Goal: Find specific fact

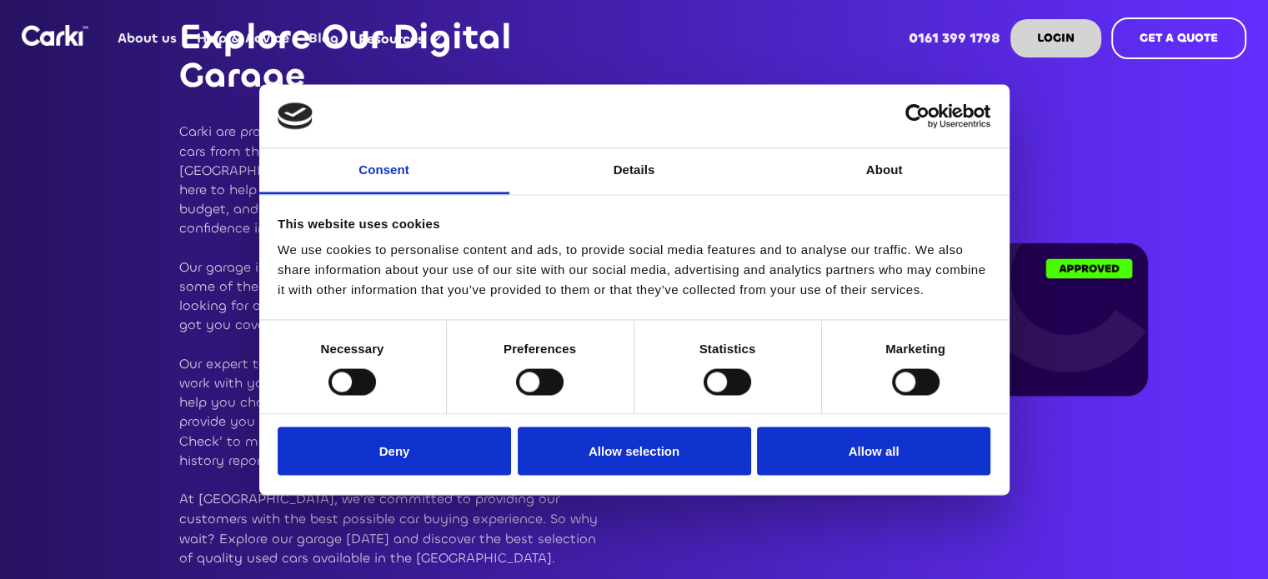
scroll to position [2834, 0]
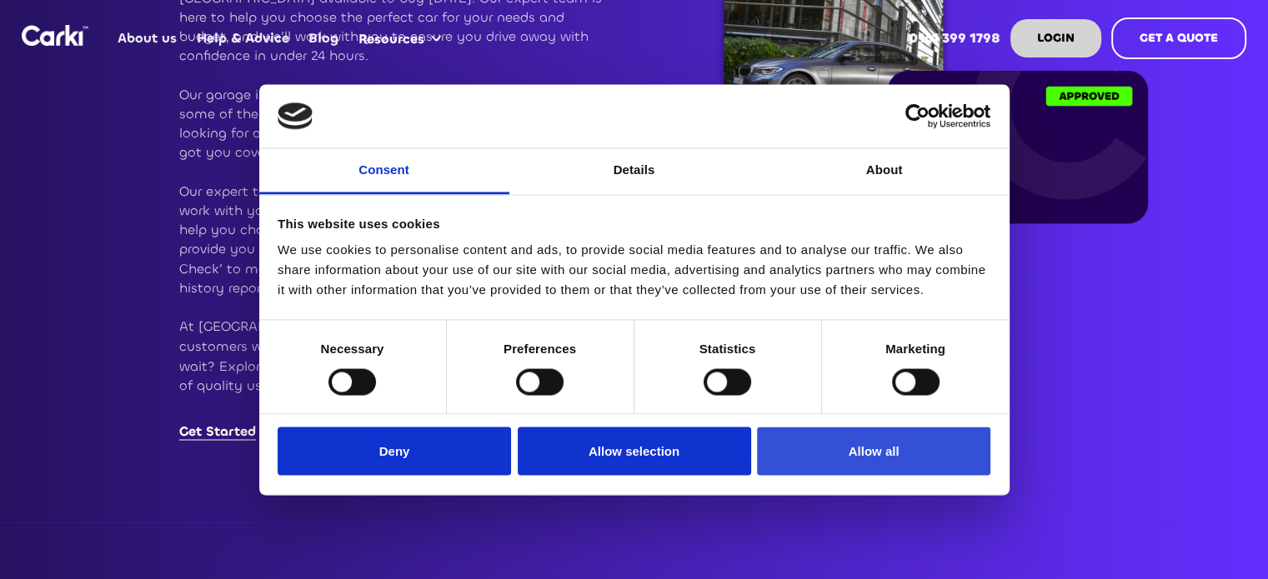
click at [887, 460] on button "Allow all" at bounding box center [873, 452] width 233 height 48
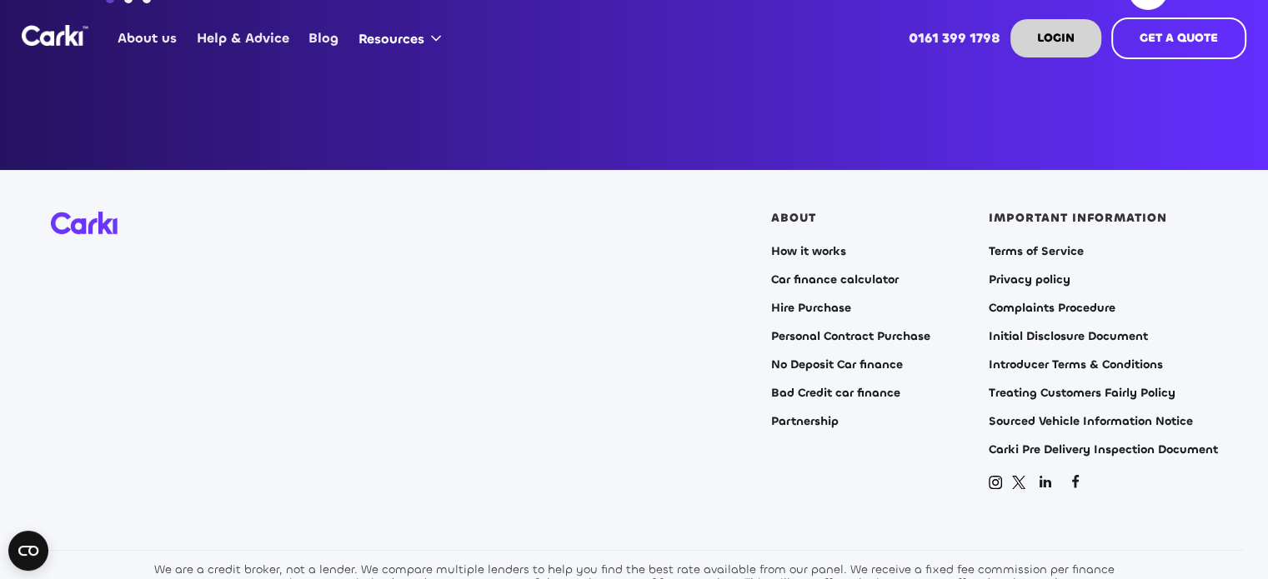
scroll to position [6749, 0]
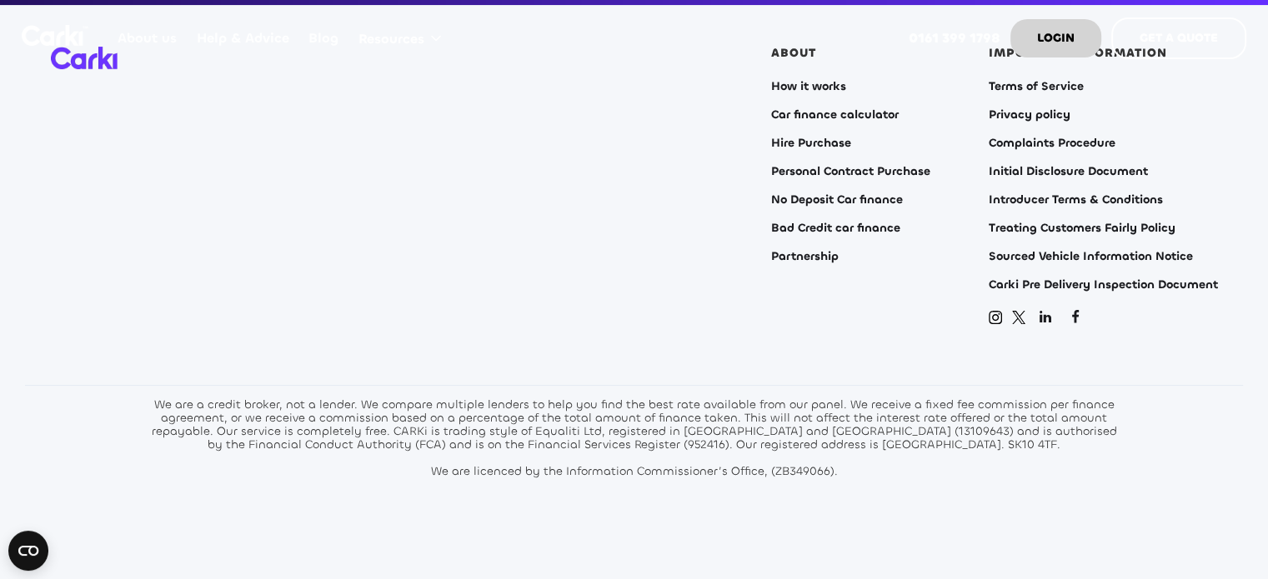
click at [500, 519] on section "ABOUT How it works Car finance calculator Hire Purchase Personal Contract Purch…" at bounding box center [634, 302] width 1268 height 595
drag, startPoint x: 802, startPoint y: 409, endPoint x: 849, endPoint y: 414, distance: 47.8
click at [849, 414] on div "We are a credit broker, not a lender. We compare multiple lenders to help you f…" at bounding box center [634, 438] width 975 height 80
copy div "13109643"
drag, startPoint x: 560, startPoint y: 426, endPoint x: 593, endPoint y: 426, distance: 33.3
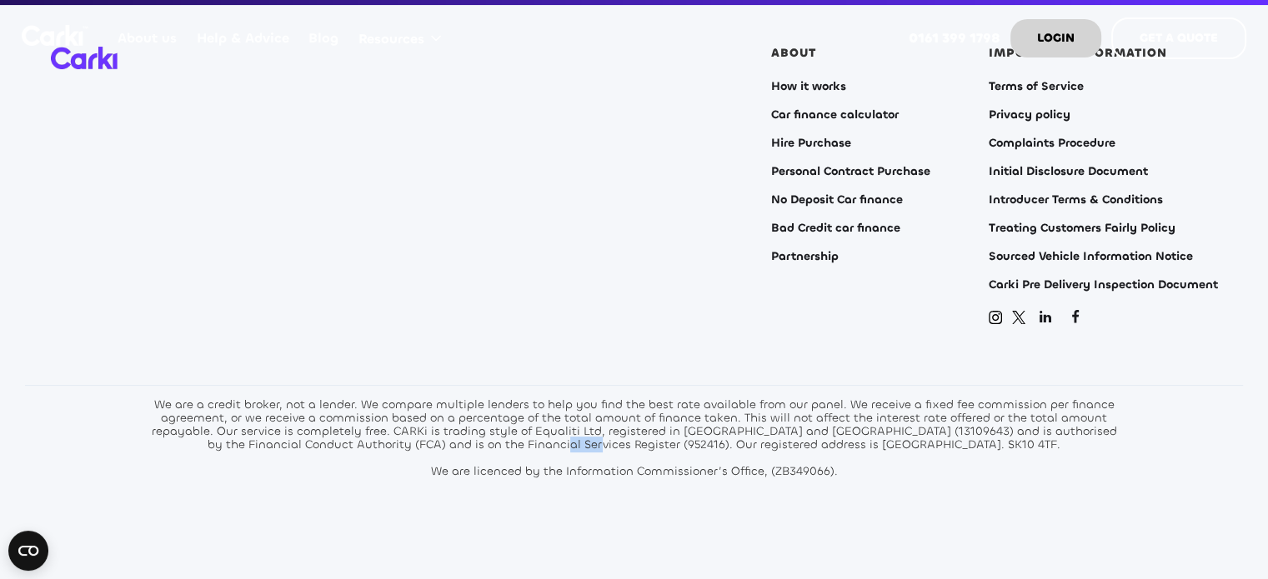
click at [593, 426] on div "We are a credit broker, not a lender. We compare multiple lenders to help you f…" at bounding box center [634, 438] width 975 height 80
copy div "952416"
drag, startPoint x: 771, startPoint y: 447, endPoint x: 828, endPoint y: 453, distance: 57.8
click at [828, 453] on div "We are a credit broker, not a lender. We compare multiple lenders to help you f…" at bounding box center [634, 438] width 975 height 80
copy div "ZB349066"
